Goal: Contribute content: Add original content to the website for others to see

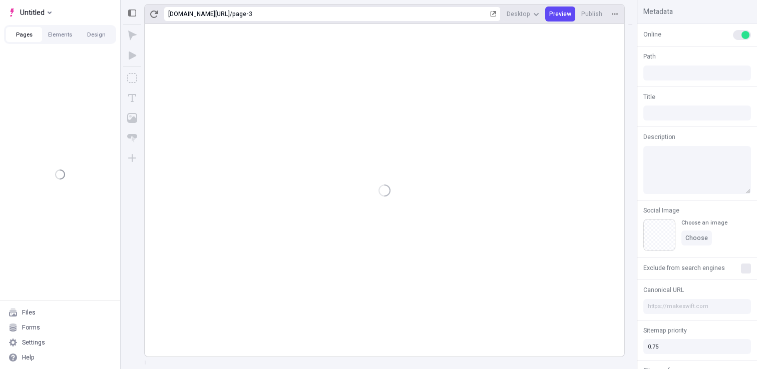
type input "/page-3"
click at [483, 120] on div at bounding box center [385, 190] width 480 height 333
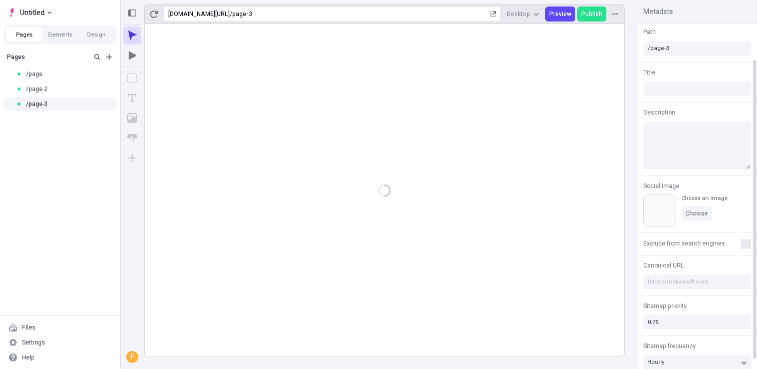
scroll to position [52, 0]
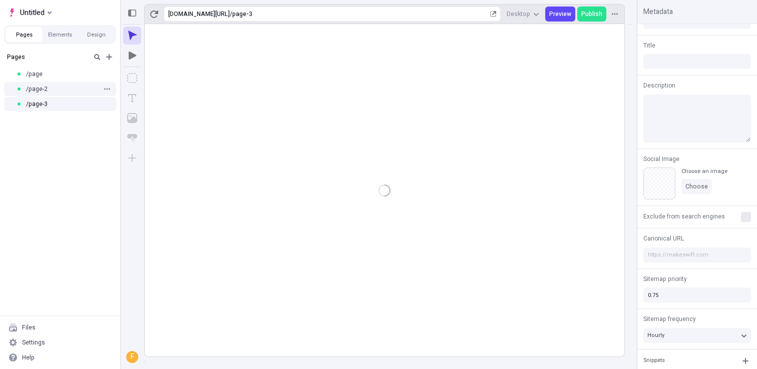
click at [70, 86] on div "/page-2" at bounding box center [57, 89] width 82 height 8
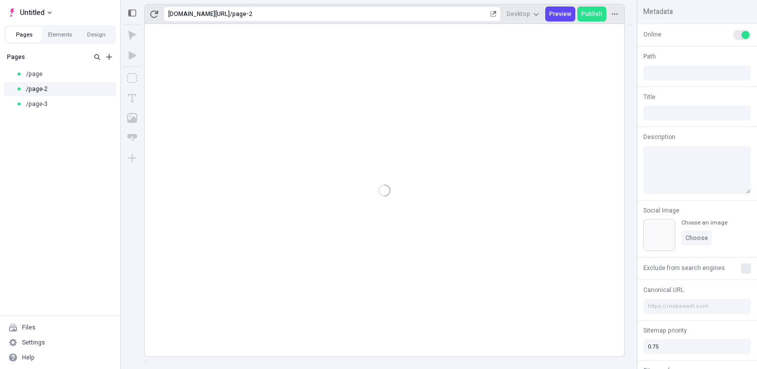
type input "/page-2"
click at [278, 110] on div at bounding box center [385, 190] width 480 height 333
click at [286, 91] on rect at bounding box center [385, 190] width 480 height 333
click at [131, 95] on icon "Text" at bounding box center [132, 98] width 10 height 10
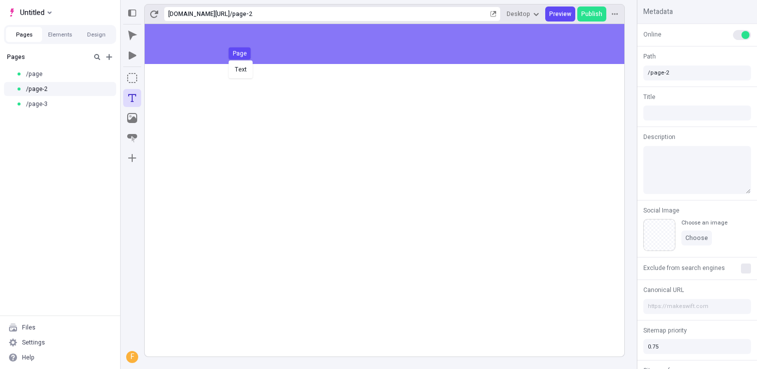
click at [226, 57] on body "Untitled Pages Elements Design Pages /page /page-2 /page-3 Files Settings Help …" at bounding box center [378, 184] width 757 height 369
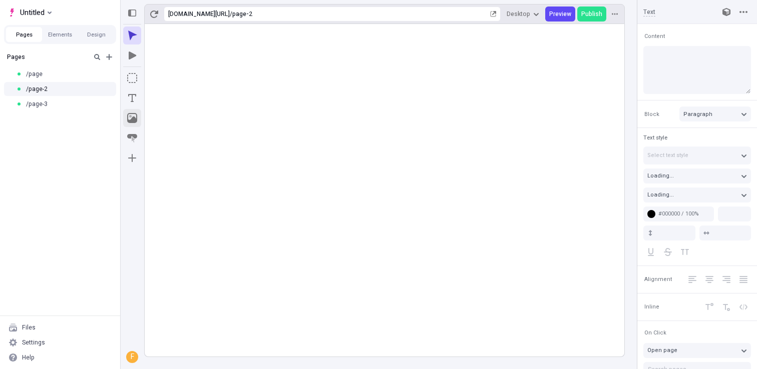
type input "18"
type input "1.5"
type textarea "Phosfluorescently harness ubiquitous communities, then proactively generate gra…"
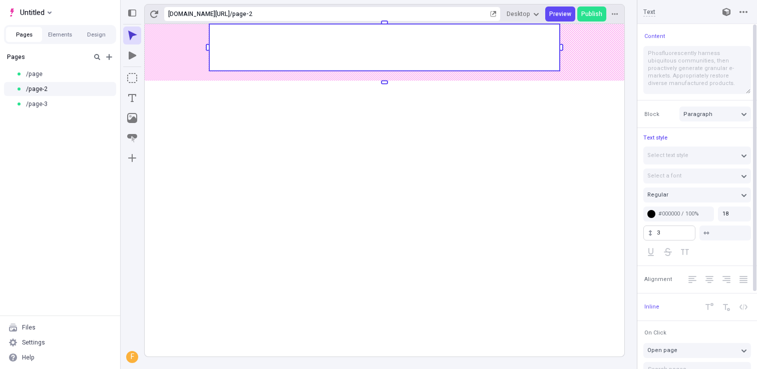
type input "3.1"
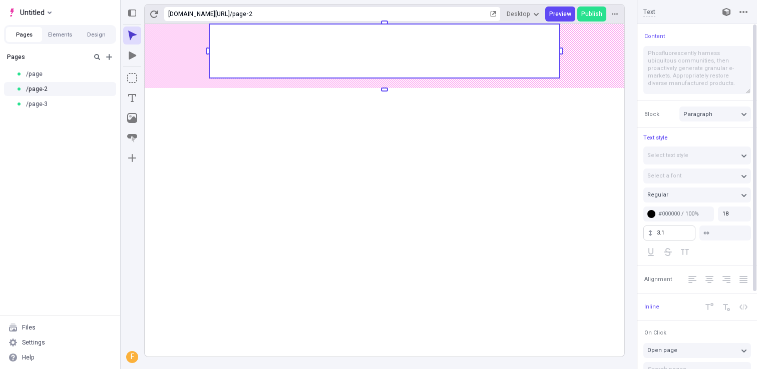
click at [747, 235] on body "Untitled Pages Elements Design Pages /page /page-2 /page-3 Files Settings Help …" at bounding box center [378, 184] width 757 height 369
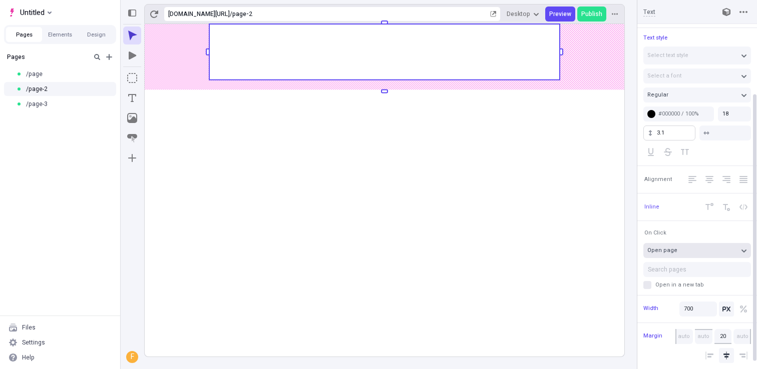
scroll to position [100, 0]
click at [690, 176] on icon "Left Align" at bounding box center [692, 179] width 8 height 7
click at [660, 179] on span "Alignment" at bounding box center [658, 180] width 28 height 8
click at [657, 179] on span "Alignment" at bounding box center [658, 180] width 28 height 8
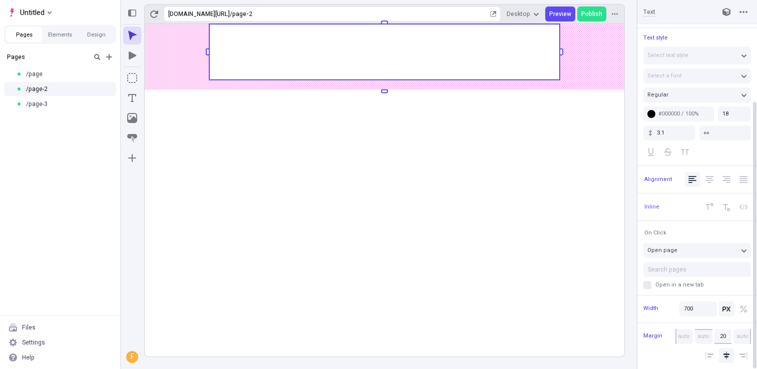
click at [657, 179] on span "Alignment" at bounding box center [658, 180] width 28 height 8
click at [656, 205] on span "Inline" at bounding box center [651, 207] width 15 height 8
drag, startPoint x: 653, startPoint y: 206, endPoint x: 671, endPoint y: 207, distance: 18.1
click at [671, 207] on div "Inline" at bounding box center [697, 207] width 120 height 28
click at [654, 205] on span "Inline" at bounding box center [651, 207] width 15 height 8
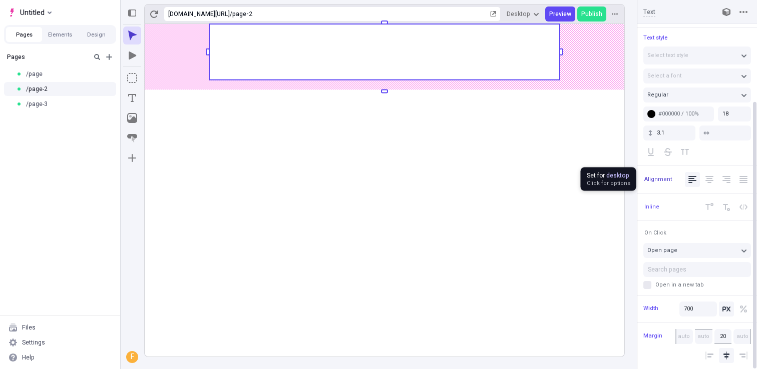
click at [660, 178] on span "Alignment" at bounding box center [658, 180] width 28 height 8
drag, startPoint x: 661, startPoint y: 204, endPoint x: 653, endPoint y: 205, distance: 8.5
click at [660, 204] on div "Inline" at bounding box center [697, 207] width 120 height 28
click at [652, 205] on span "Inline" at bounding box center [651, 207] width 15 height 8
